Goal: Communication & Community: Answer question/provide support

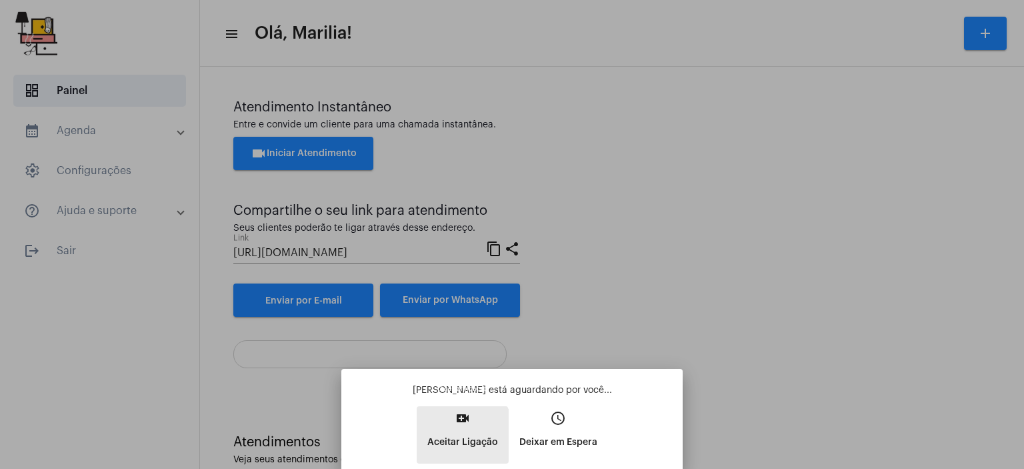
click at [437, 443] on p "Aceitar Ligação" at bounding box center [462, 442] width 71 height 24
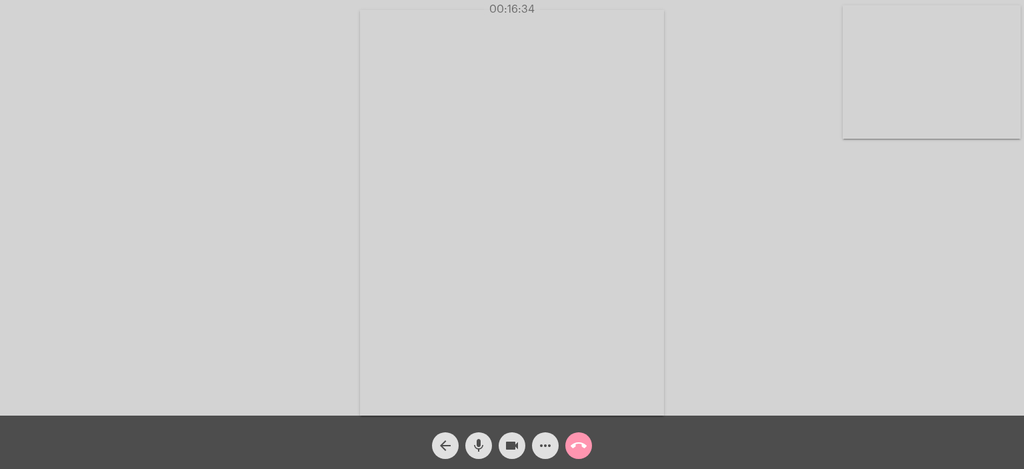
click at [647, 365] on video at bounding box center [512, 212] width 304 height 405
click at [582, 437] on mat-icon "call_end" at bounding box center [579, 445] width 16 height 16
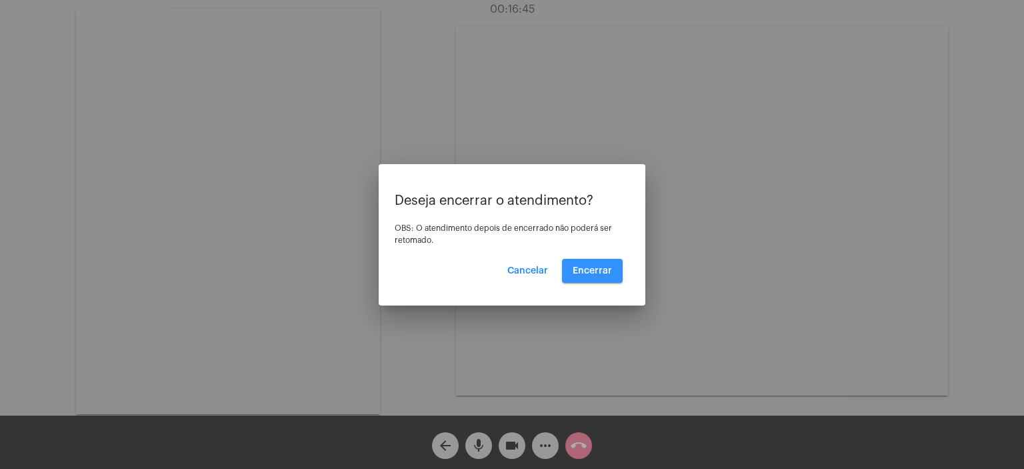
click at [577, 280] on button "Encerrar" at bounding box center [592, 271] width 61 height 24
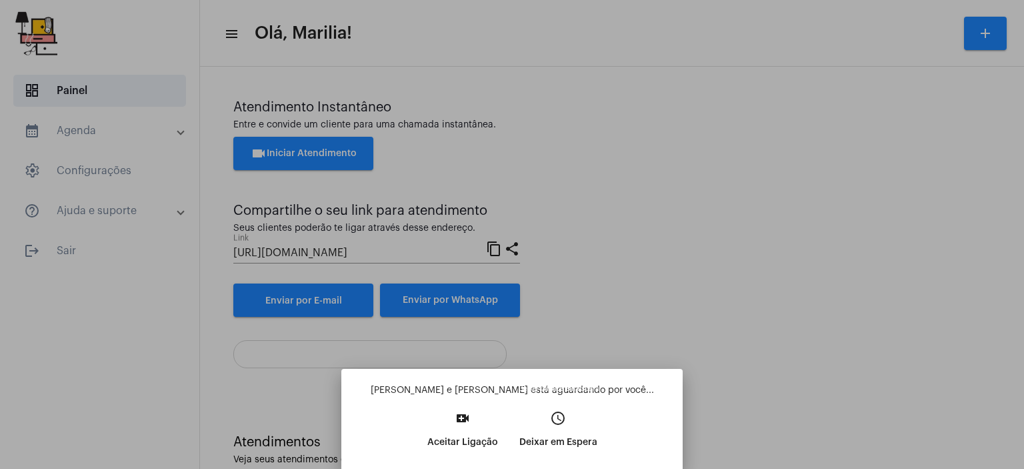
click at [561, 414] on mat-icon "access_time" at bounding box center [558, 418] width 16 height 16
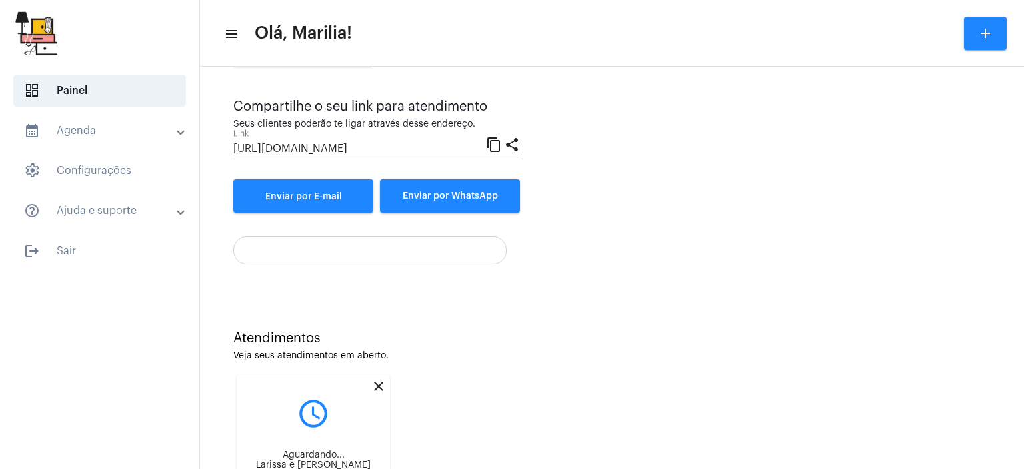
scroll to position [201, 0]
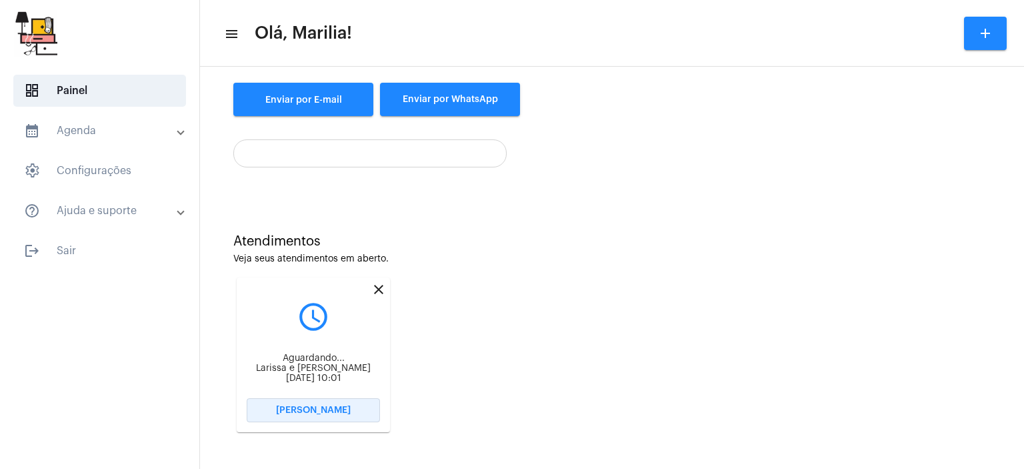
click at [304, 403] on button "[PERSON_NAME]" at bounding box center [313, 410] width 133 height 24
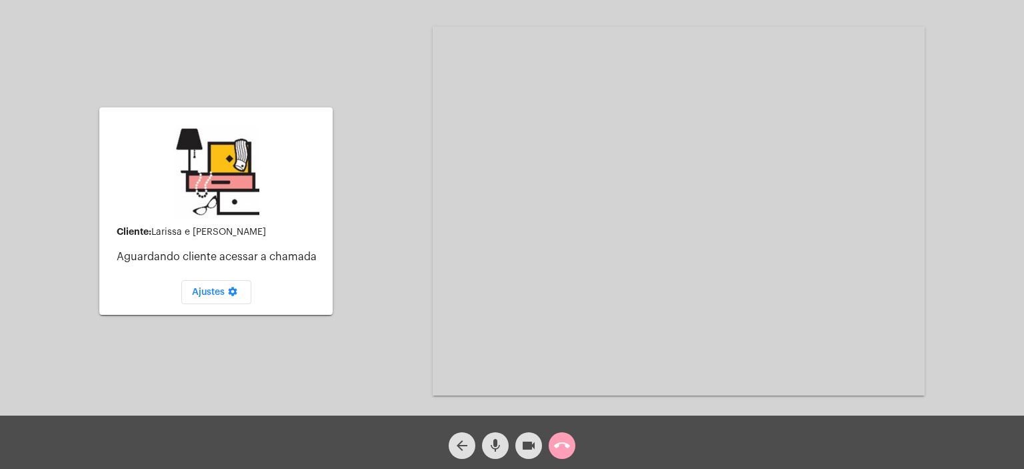
click at [551, 439] on button "call_end" at bounding box center [562, 445] width 27 height 27
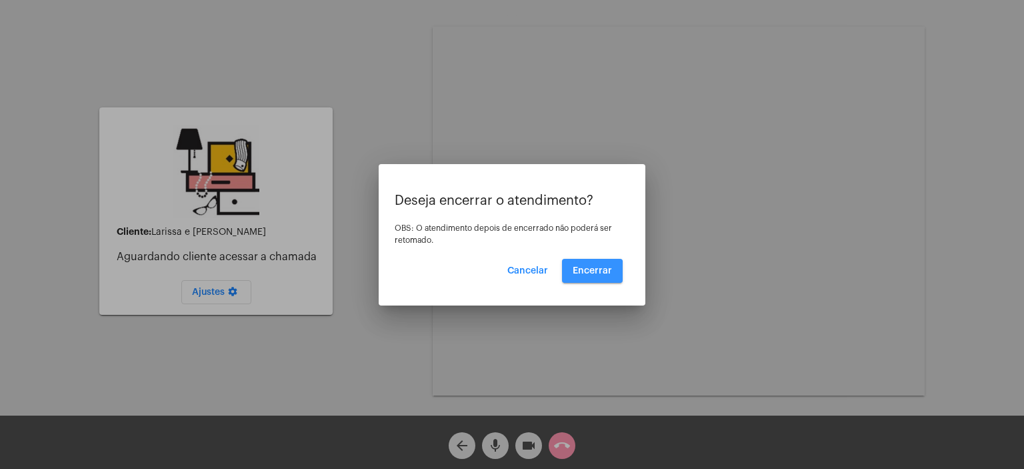
click at [574, 271] on span "Encerrar" at bounding box center [592, 270] width 39 height 9
